Goal: Find specific page/section: Find specific page/section

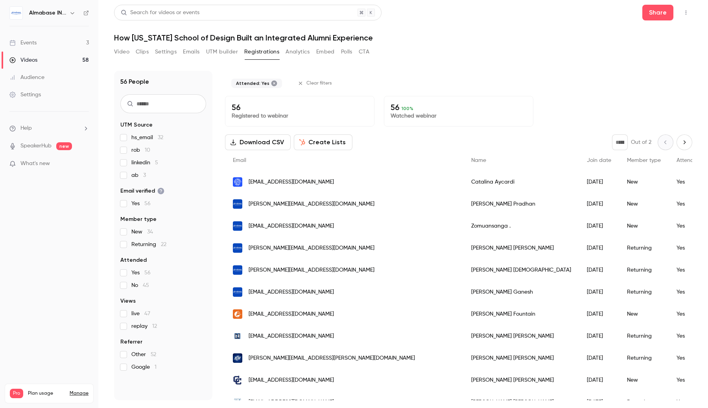
click at [148, 54] on button "Clips" at bounding box center [142, 52] width 13 height 13
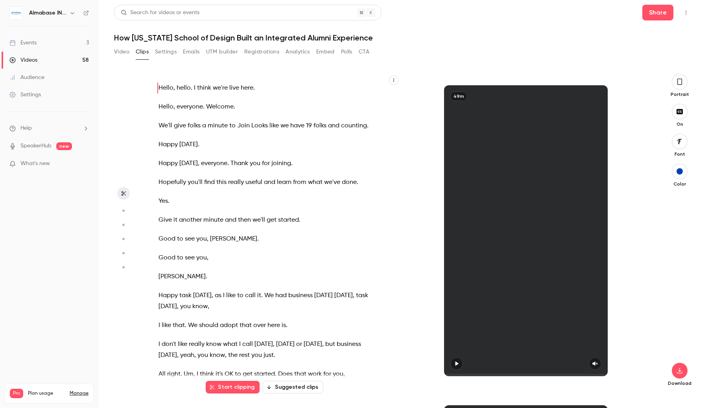
click at [120, 53] on button "Video" at bounding box center [121, 52] width 15 height 13
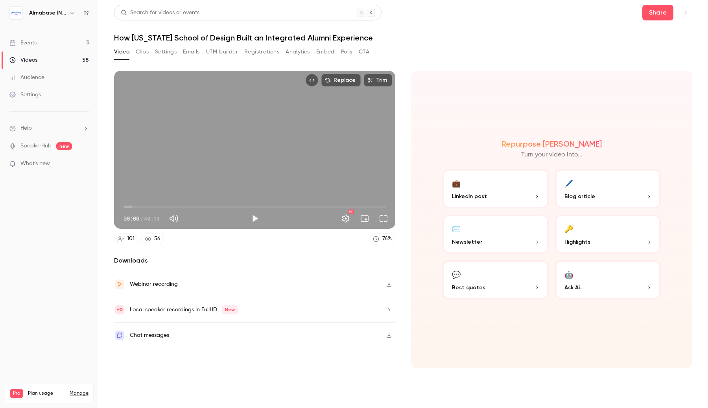
click at [268, 50] on button "Registrations" at bounding box center [261, 52] width 35 height 13
